Goal: Information Seeking & Learning: Learn about a topic

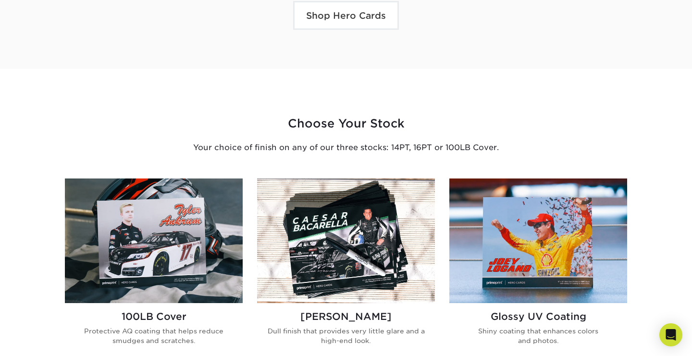
scroll to position [586, 0]
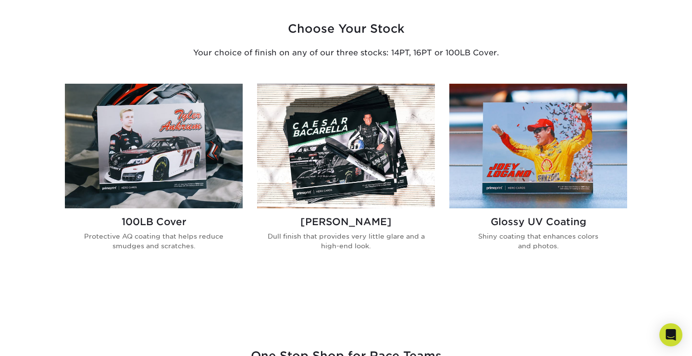
click at [555, 149] on img at bounding box center [538, 146] width 178 height 124
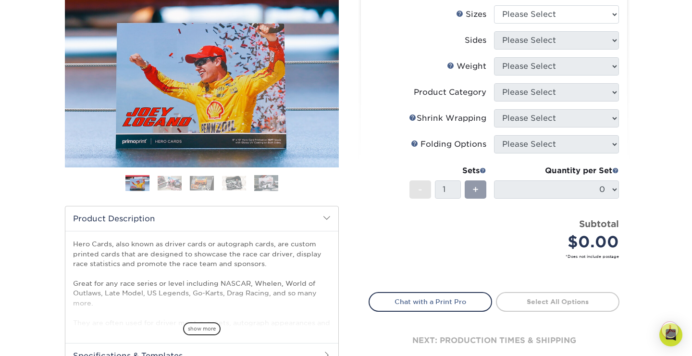
scroll to position [112, 0]
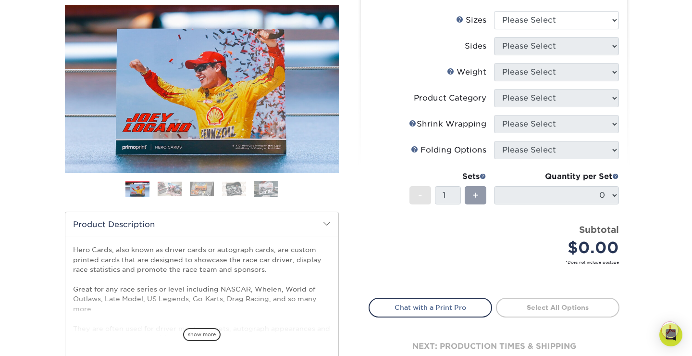
click at [165, 187] on img at bounding box center [170, 188] width 24 height 15
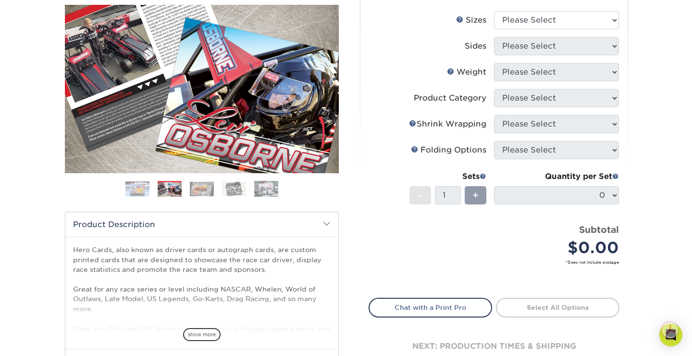
click at [198, 190] on img at bounding box center [202, 188] width 24 height 15
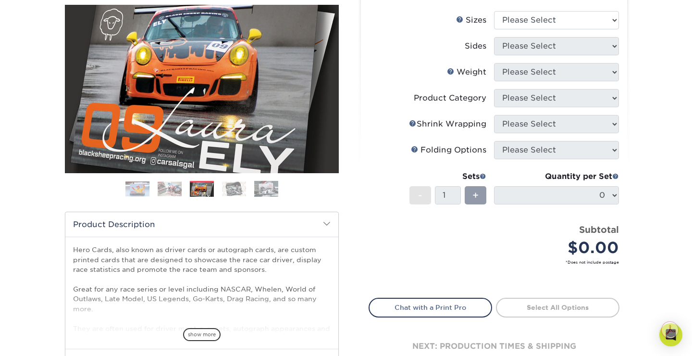
click at [228, 191] on img at bounding box center [234, 188] width 24 height 15
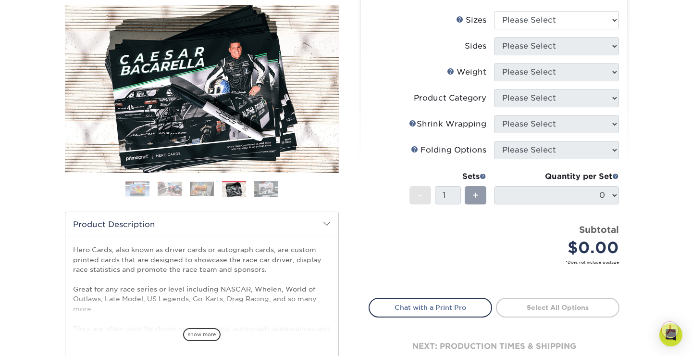
click at [267, 193] on img at bounding box center [266, 188] width 24 height 17
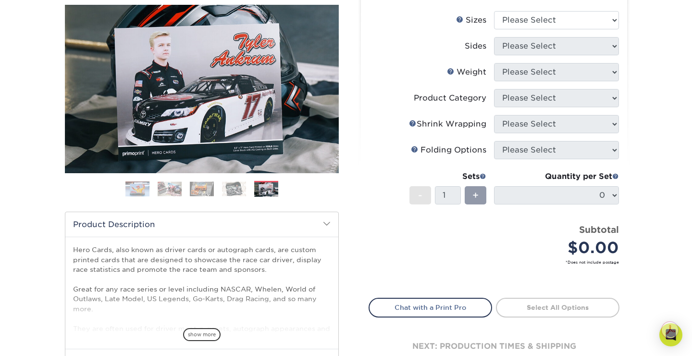
click at [136, 194] on img at bounding box center [137, 188] width 24 height 15
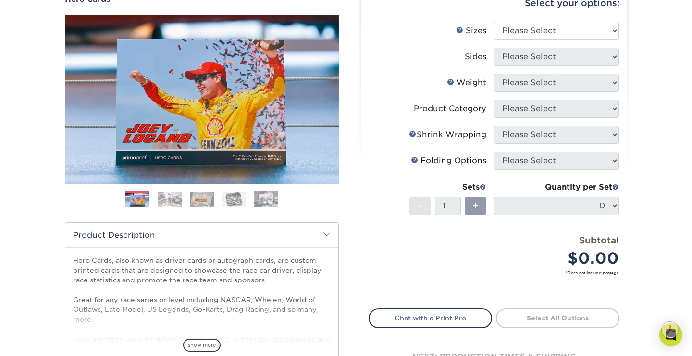
scroll to position [0, 0]
